Goal: Task Accomplishment & Management: Use online tool/utility

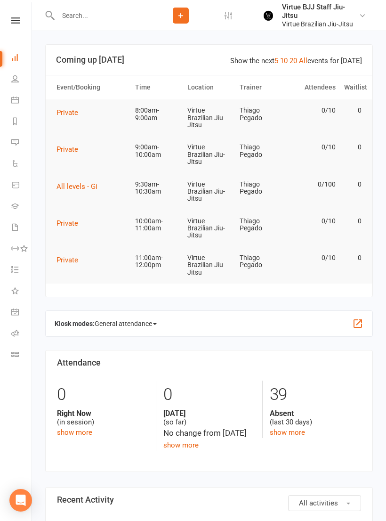
click at [14, 104] on link "Calendar" at bounding box center [21, 100] width 21 height 21
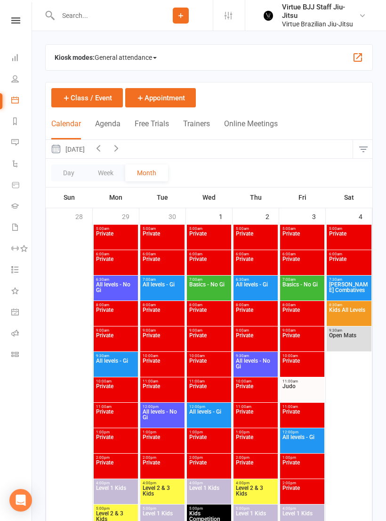
click at [155, 64] on span "General attendance" at bounding box center [126, 57] width 62 height 15
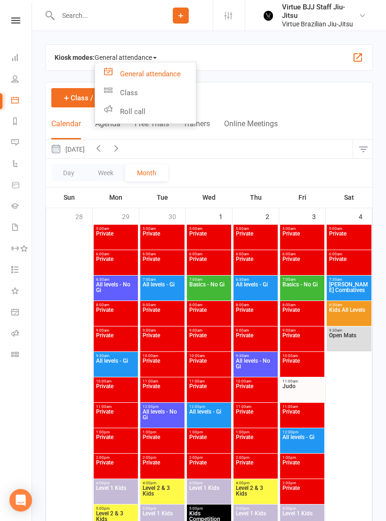
click at [139, 99] on link "Class" at bounding box center [145, 92] width 101 height 19
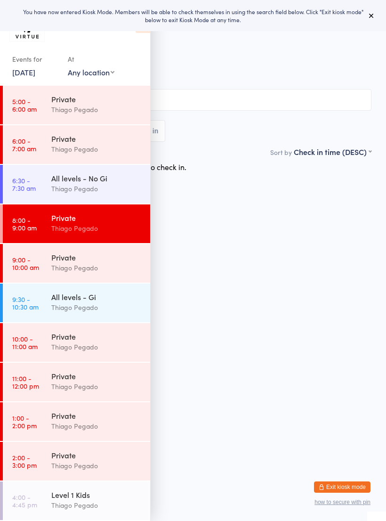
click at [372, 18] on icon at bounding box center [372, 16] width 8 height 8
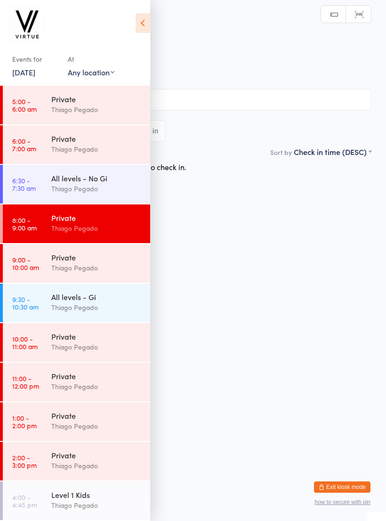
click at [111, 186] on div "Thiago Pegado" at bounding box center [96, 188] width 91 height 11
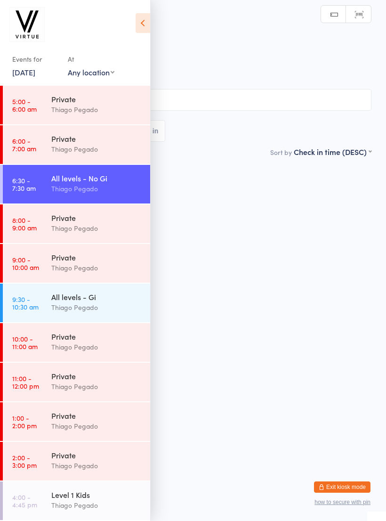
click at [142, 27] on icon at bounding box center [143, 23] width 15 height 20
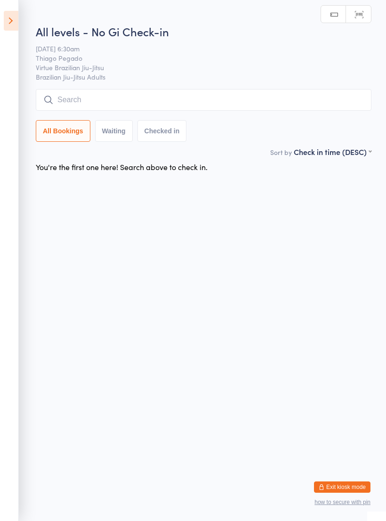
click at [191, 97] on input "search" at bounding box center [204, 100] width 336 height 22
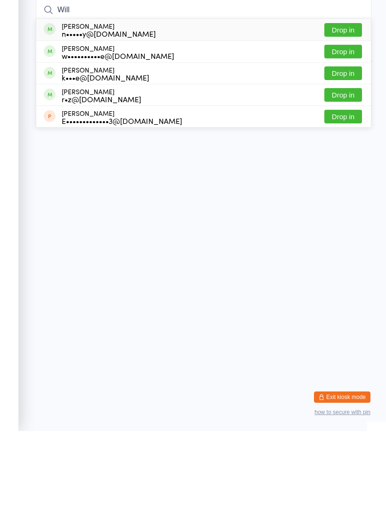
type input "Will"
click at [345, 135] on button "Drop in" at bounding box center [344, 142] width 38 height 14
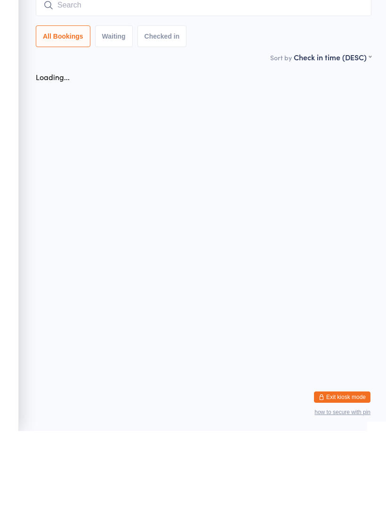
click at [192, 84] on input "search" at bounding box center [204, 95] width 336 height 22
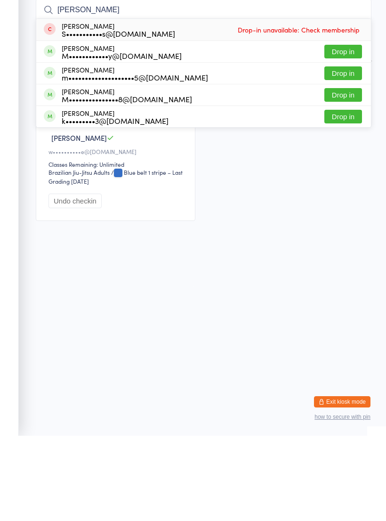
type input "[PERSON_NAME]"
click at [341, 152] on button "Drop in" at bounding box center [344, 159] width 38 height 14
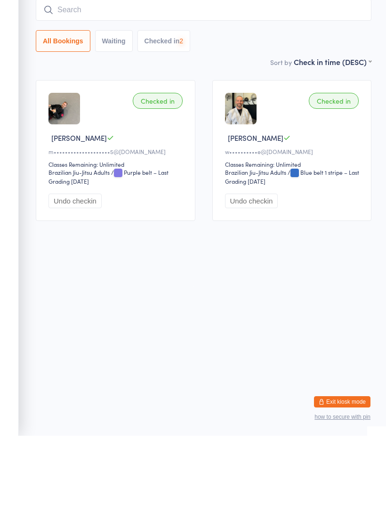
click at [191, 84] on input "search" at bounding box center [204, 95] width 336 height 22
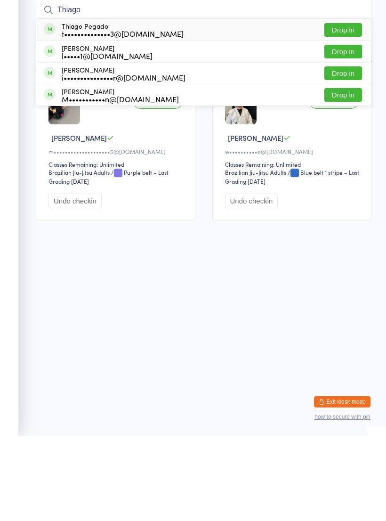
type input "Thiago"
click at [342, 108] on button "Drop in" at bounding box center [344, 115] width 38 height 14
